Goal: Check status

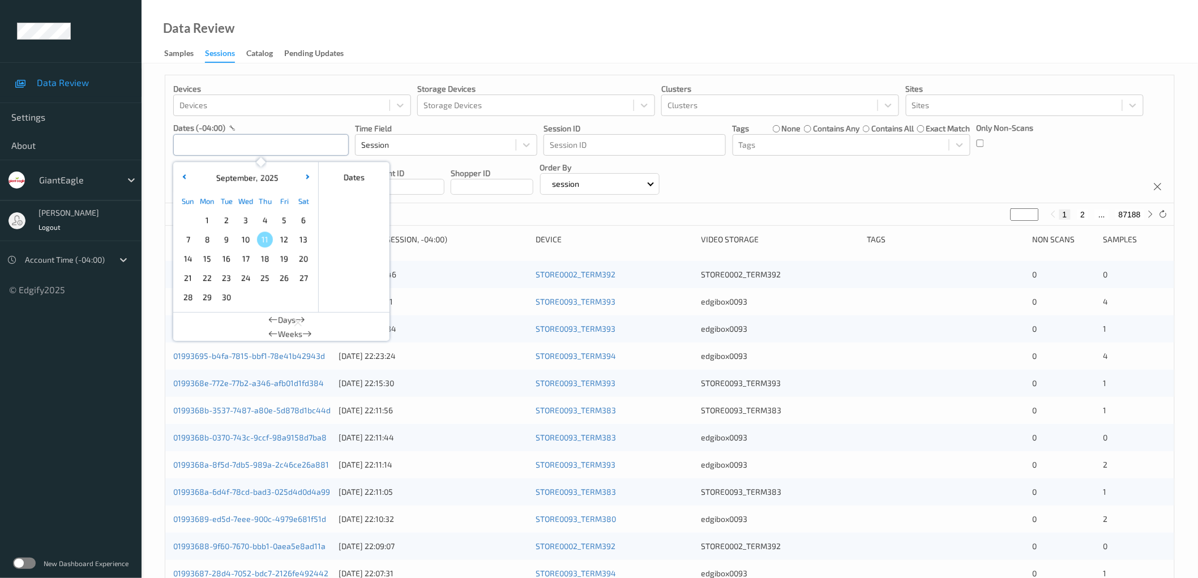
click at [261, 143] on input "text" at bounding box center [261, 145] width 176 height 22
click at [229, 241] on span "9" at bounding box center [227, 240] width 16 height 16
type input "[DATE] 00:00 -> [DATE] 23:59"
click at [778, 172] on div "Devices Devices Storage Devices Storage Devices Clusters Clusters Sites Sites d…" at bounding box center [669, 139] width 1009 height 128
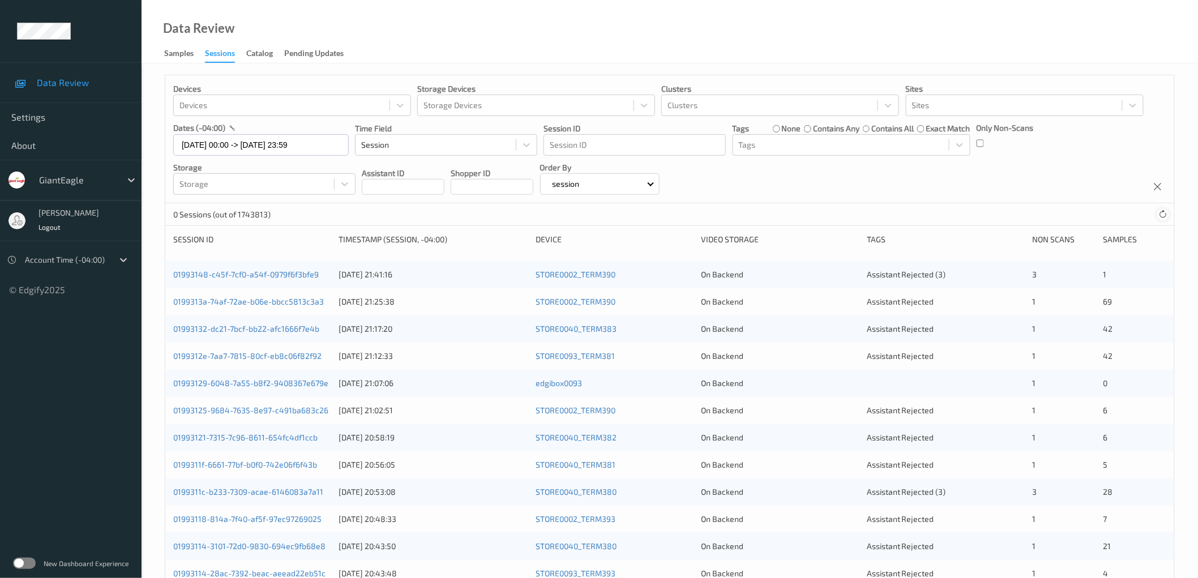
click at [1164, 215] on icon at bounding box center [1163, 214] width 8 height 8
click at [1163, 216] on icon at bounding box center [1163, 214] width 8 height 8
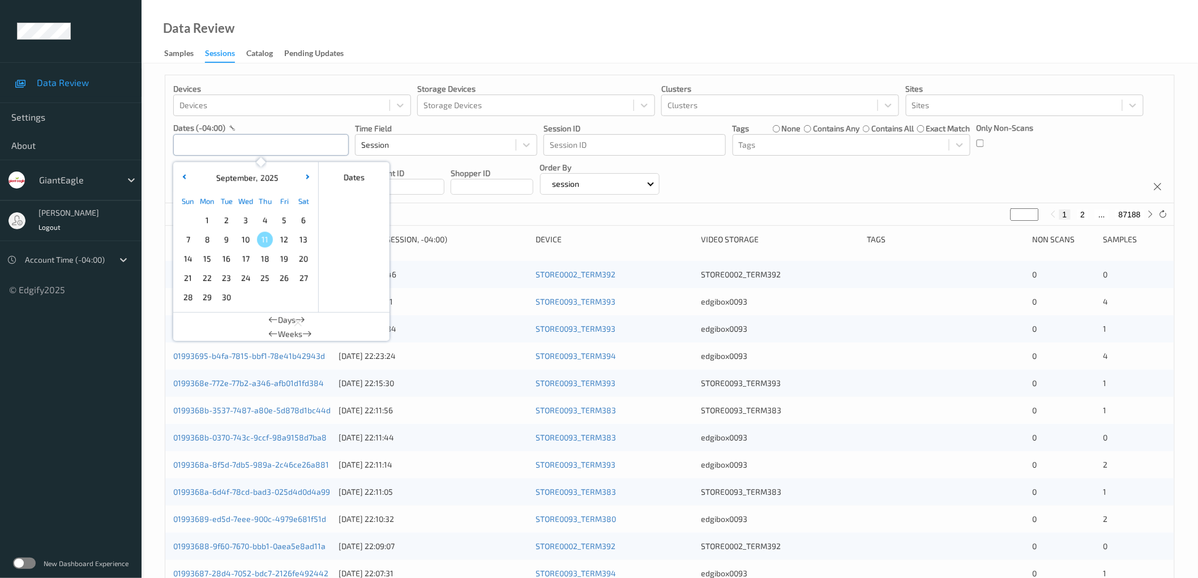
click at [273, 142] on input "text" at bounding box center [261, 145] width 176 height 22
click at [247, 239] on span "10" at bounding box center [246, 240] width 16 height 16
type input "10/09/2025 00:00 -> 10/09/2025 23:59"
click at [943, 179] on div "Devices Devices Storage Devices Storage Devices Clusters Clusters Sites Sites d…" at bounding box center [669, 139] width 1009 height 128
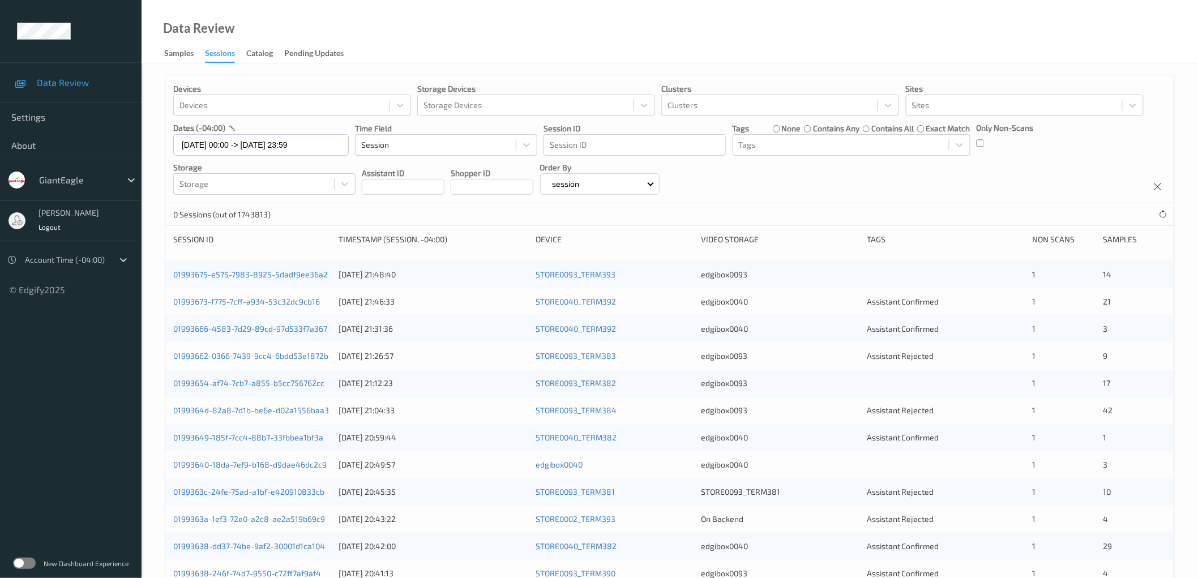
click at [27, 561] on label at bounding box center [24, 563] width 23 height 11
